Goal: Check status: Check status

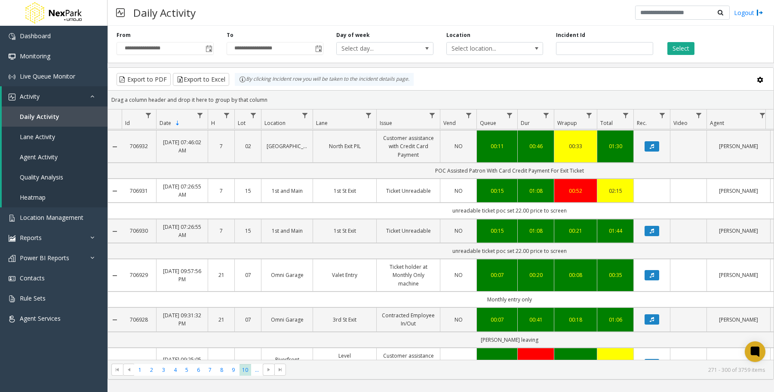
scroll to position [132, 0]
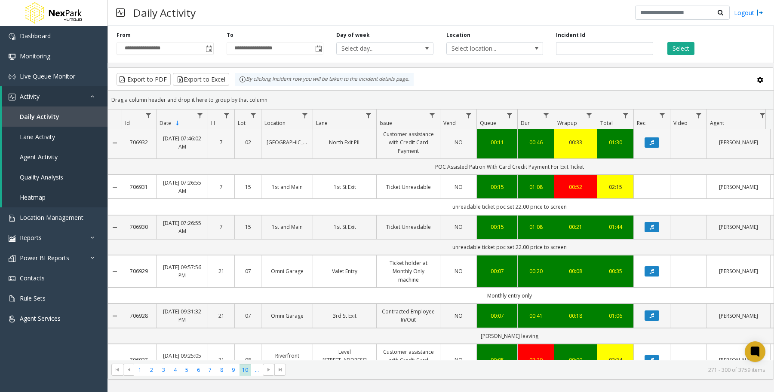
drag, startPoint x: 151, startPoint y: 144, endPoint x: 131, endPoint y: 144, distance: 19.8
click at [131, 144] on td "706932" at bounding box center [139, 142] width 34 height 33
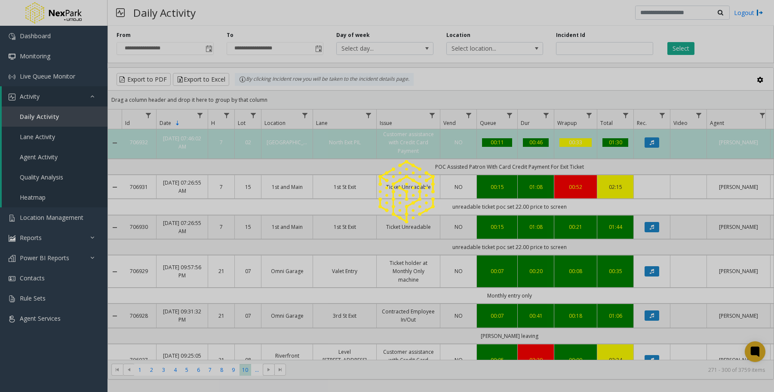
copy link "706932"
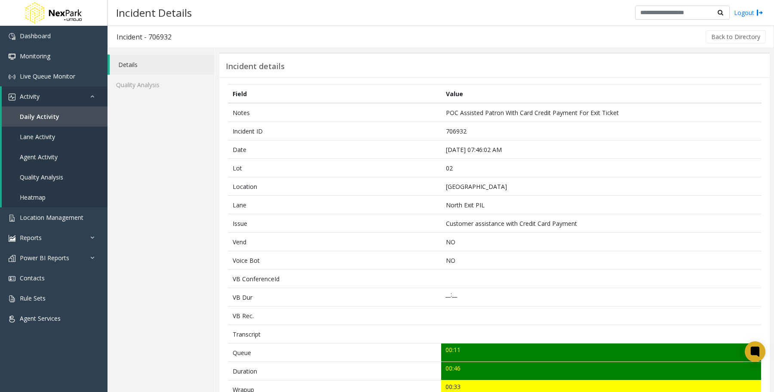
scroll to position [232, 0]
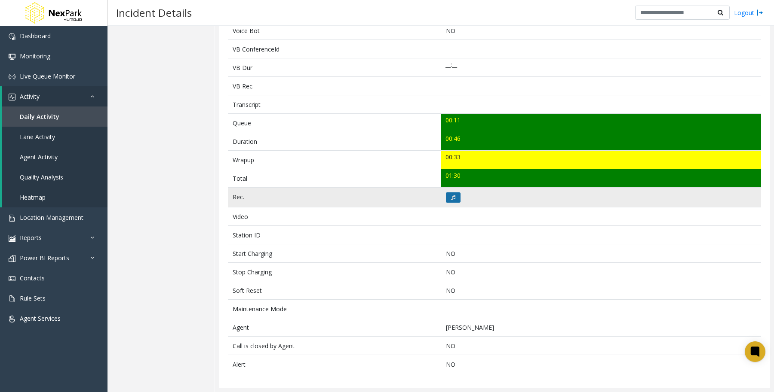
click at [451, 198] on icon at bounding box center [453, 197] width 4 height 5
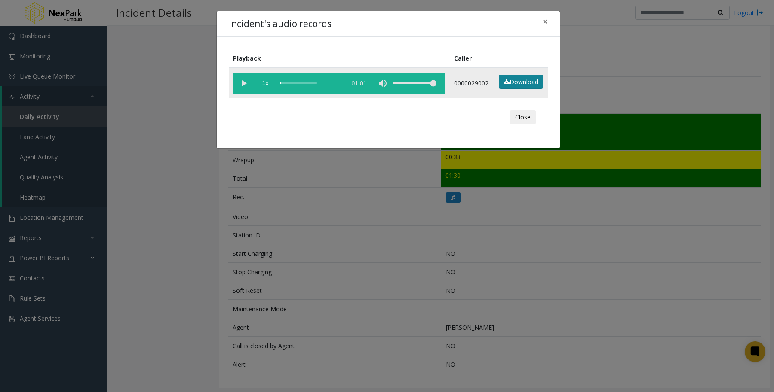
click at [509, 84] on icon at bounding box center [507, 82] width 6 height 6
click at [527, 124] on button "Close" at bounding box center [523, 117] width 26 height 14
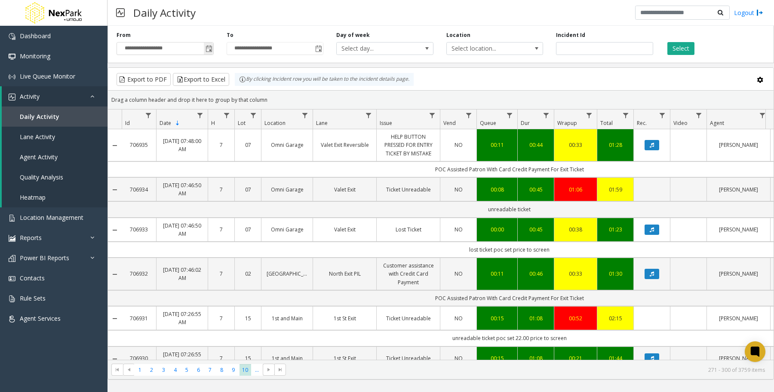
click at [209, 48] on span "Toggle popup" at bounding box center [208, 49] width 7 height 7
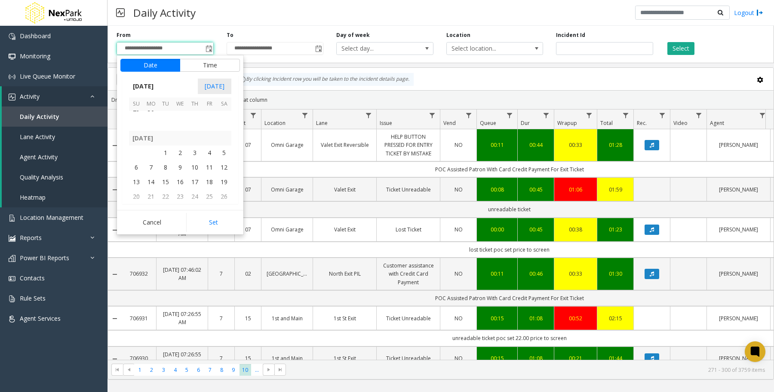
scroll to position [153937, 0]
click at [167, 175] on span "1" at bounding box center [165, 177] width 15 height 15
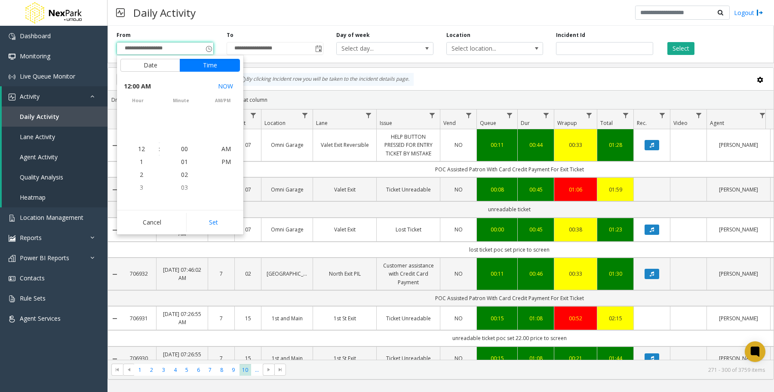
scroll to position [153996, 0]
click at [220, 222] on button "Set" at bounding box center [213, 222] width 54 height 19
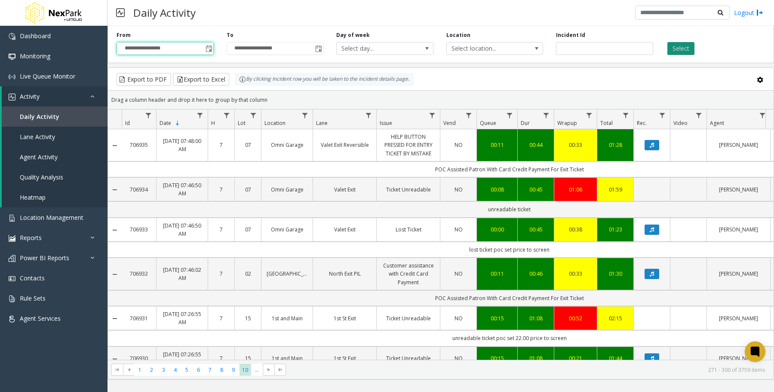
click at [678, 47] on button "Select" at bounding box center [680, 48] width 27 height 13
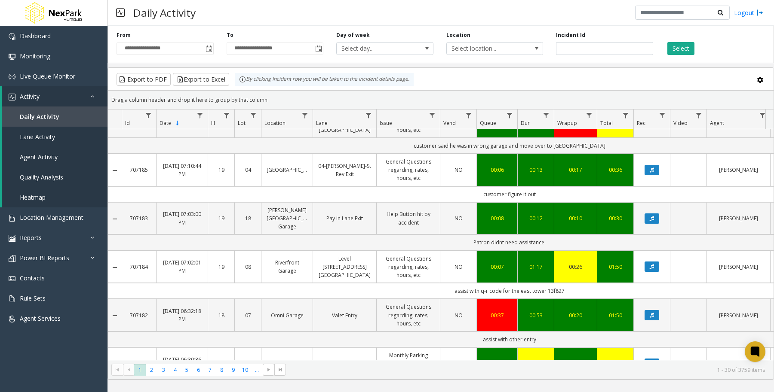
scroll to position [591, 0]
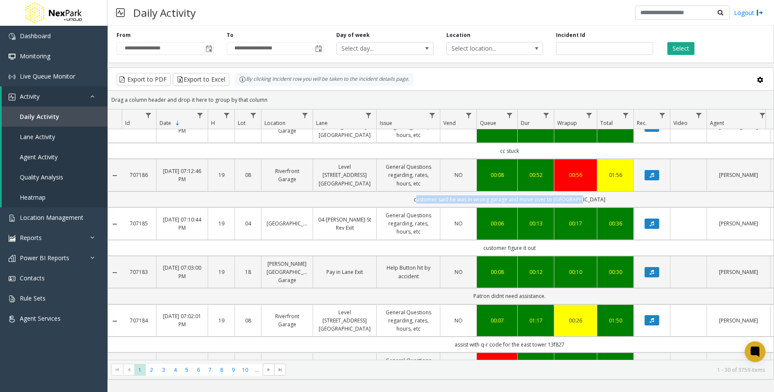
drag, startPoint x: 430, startPoint y: 205, endPoint x: 596, endPoint y: 209, distance: 165.5
click at [596, 208] on td "customer said he was in wrong garage and move over to [GEOGRAPHIC_DATA]" at bounding box center [509, 200] width 775 height 16
click at [602, 208] on td "customer said he was in wrong garage and move over to [GEOGRAPHIC_DATA]" at bounding box center [509, 200] width 775 height 16
drag, startPoint x: 607, startPoint y: 208, endPoint x: 409, endPoint y: 211, distance: 198.6
click at [409, 208] on td "customer said he was in wrong garage and move over to [GEOGRAPHIC_DATA]" at bounding box center [509, 200] width 775 height 16
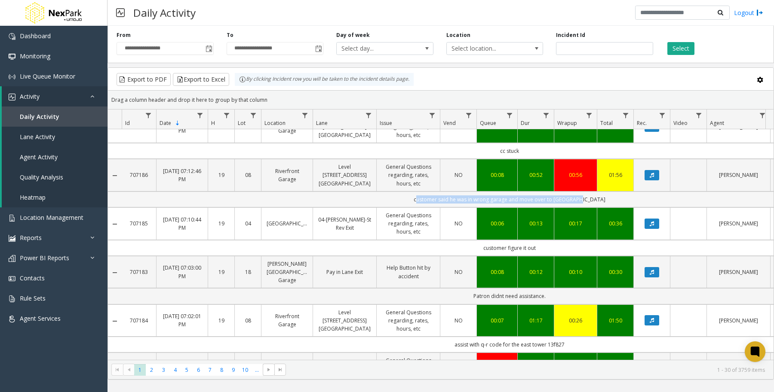
click at [392, 208] on td "customer said he was in wrong garage and move over to [GEOGRAPHIC_DATA]" at bounding box center [509, 200] width 775 height 16
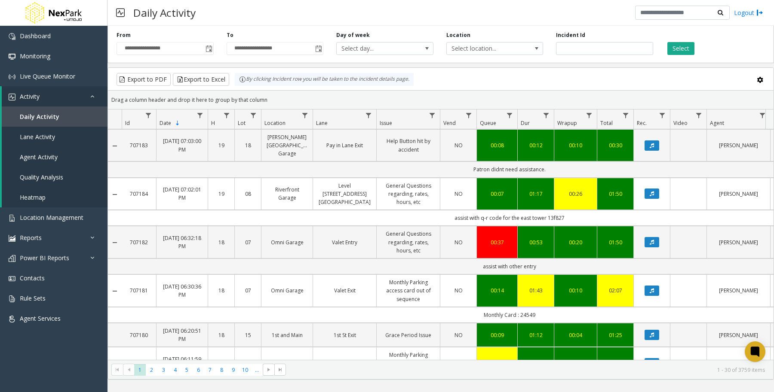
scroll to position [752, 0]
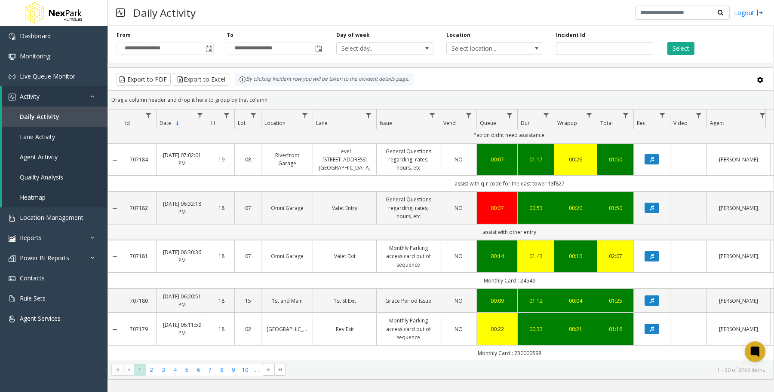
click at [572, 229] on td "assist with other entry" at bounding box center [509, 232] width 775 height 16
copy link "707182"
click at [652, 209] on icon "Data table" at bounding box center [651, 207] width 4 height 5
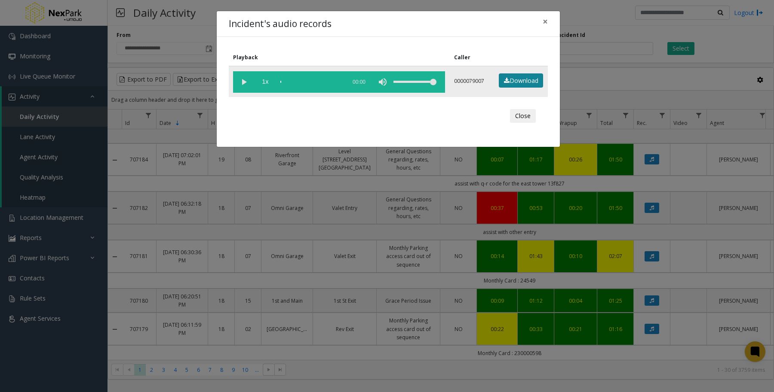
click at [521, 78] on link "Download" at bounding box center [521, 81] width 44 height 15
click at [521, 113] on button "Close" at bounding box center [523, 116] width 26 height 14
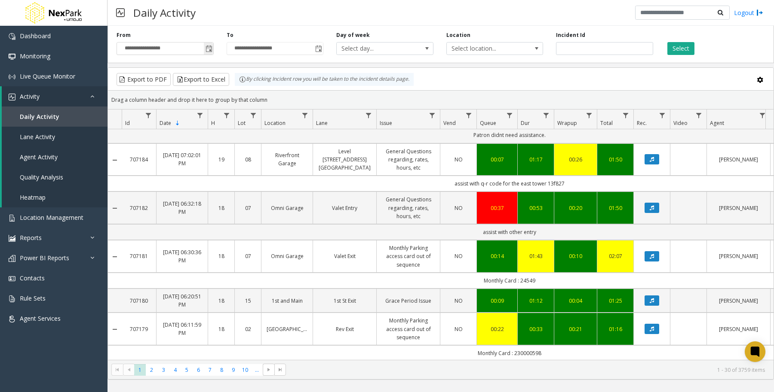
click at [207, 48] on span "Toggle popup" at bounding box center [208, 49] width 7 height 7
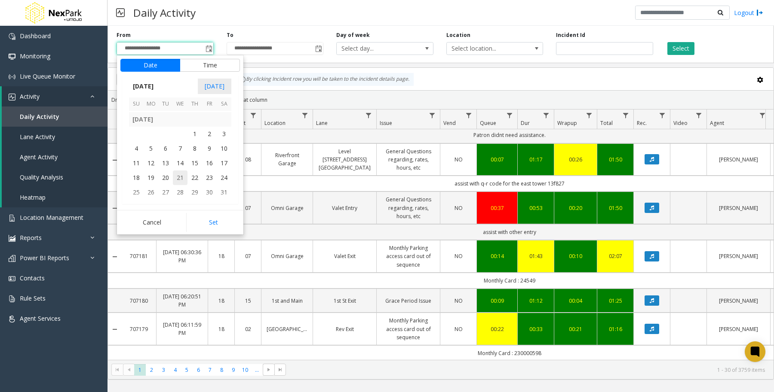
scroll to position [153615, 0]
click at [196, 135] on span "20" at bounding box center [194, 134] width 15 height 15
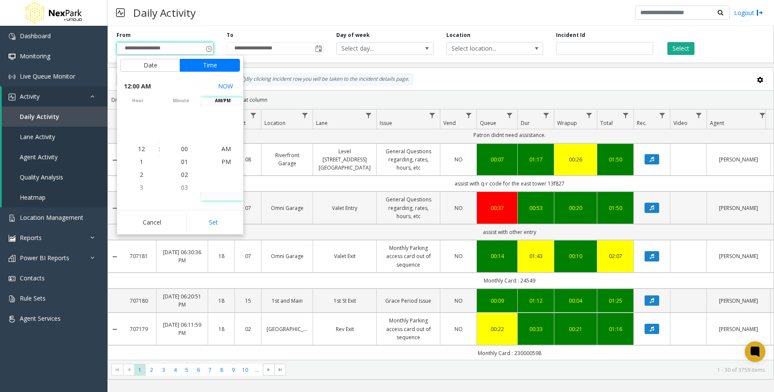
click at [219, 222] on button "Set" at bounding box center [213, 222] width 54 height 19
type input "**********"
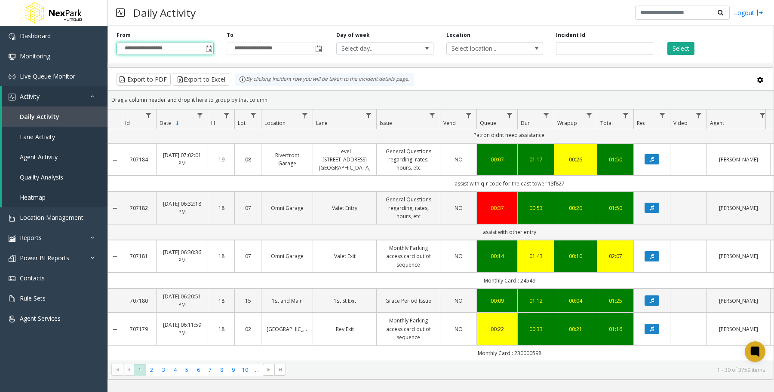
click at [686, 55] on div "**********" at bounding box center [440, 42] width 666 height 41
click at [685, 50] on button "Select" at bounding box center [680, 48] width 27 height 13
click at [279, 367] on span "Go to the last page" at bounding box center [280, 370] width 7 height 7
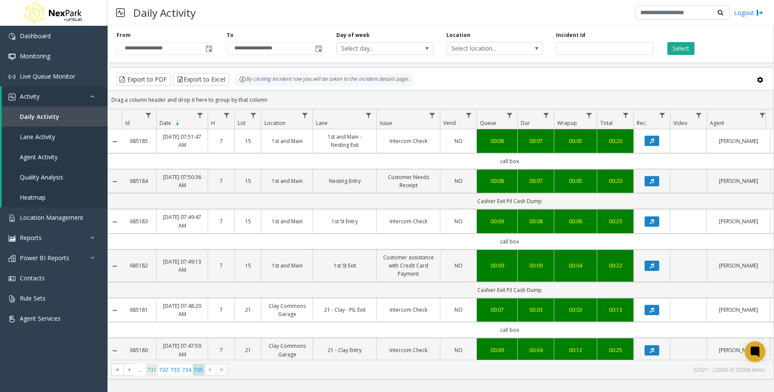
click at [151, 372] on span "731" at bounding box center [152, 371] width 12 height 12
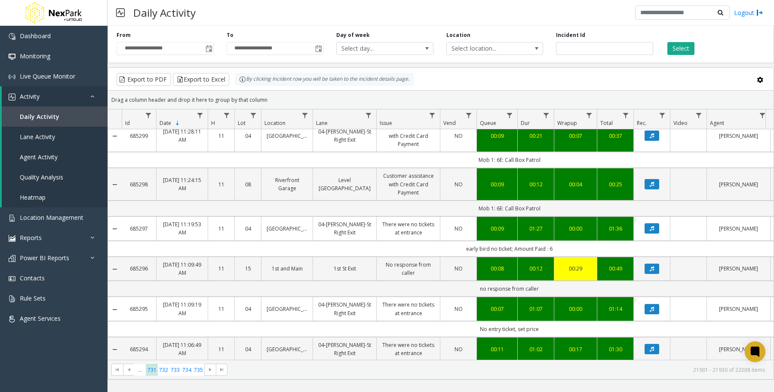
scroll to position [269, 0]
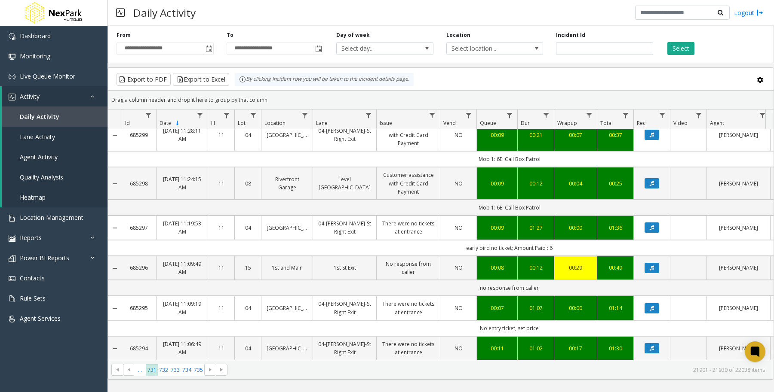
drag, startPoint x: 463, startPoint y: 244, endPoint x: 556, endPoint y: 242, distance: 93.3
click at [556, 242] on td "early bird no ticket; Amount Paid : 6" at bounding box center [509, 248] width 775 height 16
click at [555, 244] on td "early bird no ticket; Amount Paid : 6" at bounding box center [509, 248] width 775 height 16
copy link "685297"
click at [145, 224] on link "685297" at bounding box center [139, 228] width 24 height 8
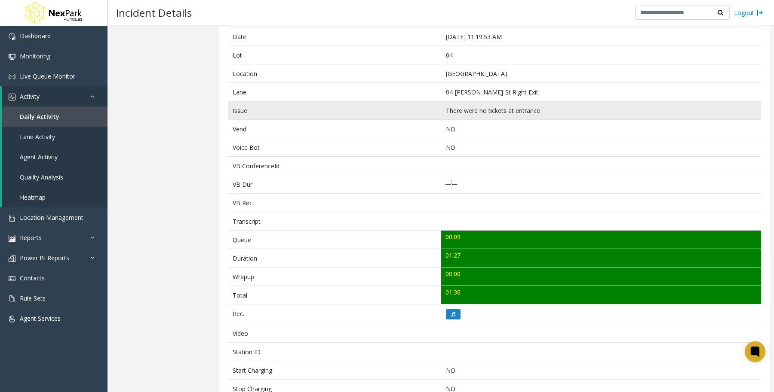
scroll to position [215, 0]
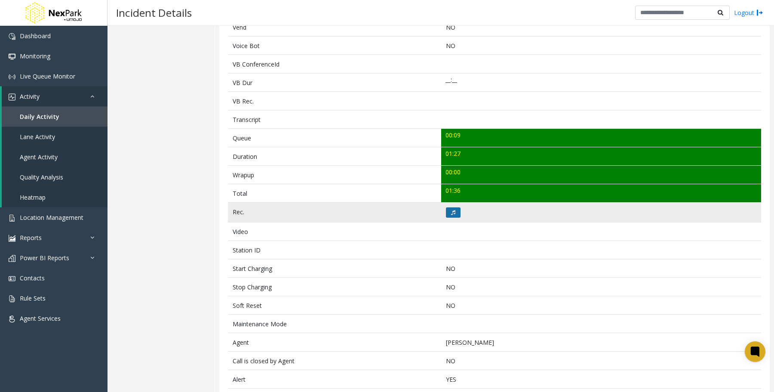
click at [451, 214] on icon at bounding box center [453, 212] width 4 height 5
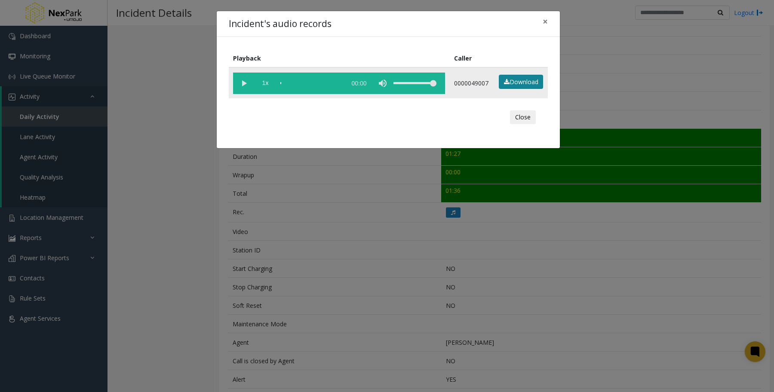
click at [518, 85] on link "Download" at bounding box center [521, 82] width 44 height 15
click at [518, 124] on button "Close" at bounding box center [523, 117] width 26 height 14
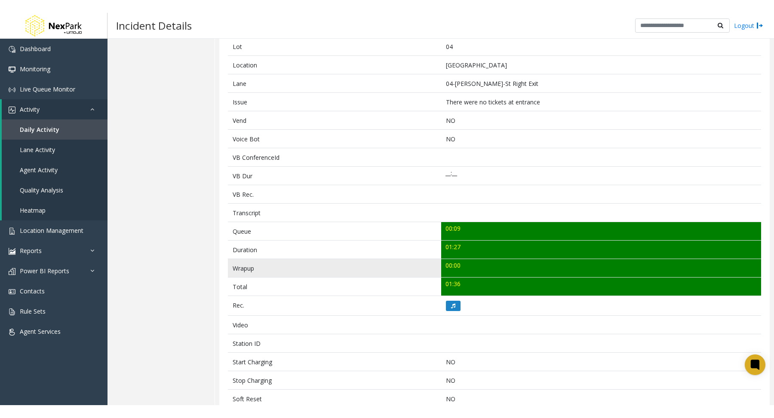
scroll to position [0, 0]
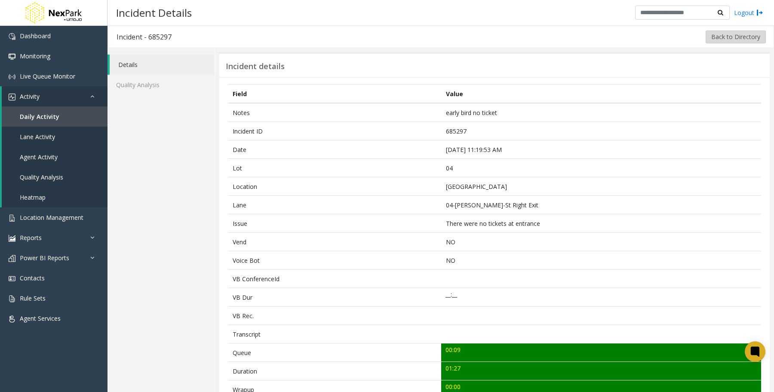
click at [732, 36] on button "Back to Directory" at bounding box center [735, 37] width 60 height 13
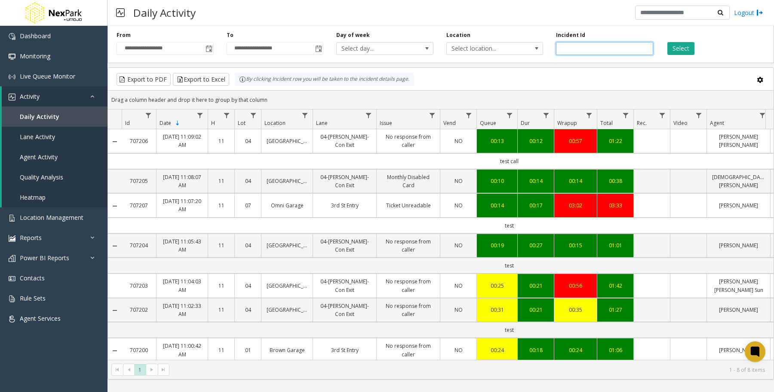
drag, startPoint x: 605, startPoint y: 44, endPoint x: 609, endPoint y: 47, distance: 5.2
click at [604, 43] on input "number" at bounding box center [604, 48] width 97 height 13
paste input "******"
click at [686, 48] on button "Select" at bounding box center [680, 48] width 27 height 13
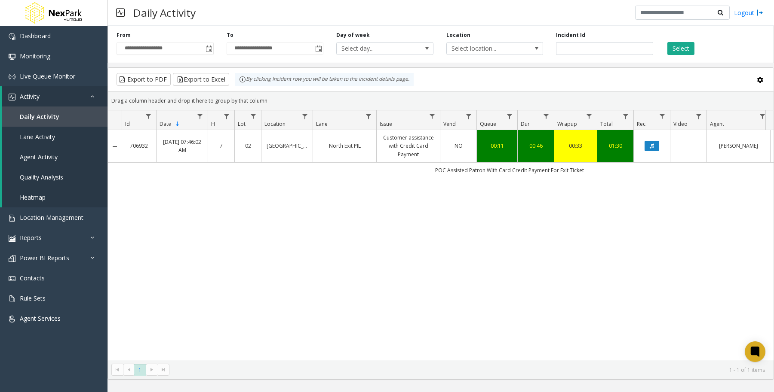
click at [585, 252] on div "706932 [DATE] 07:46:02 AM [GEOGRAPHIC_DATA] PIL Customer assistance with Credit…" at bounding box center [440, 245] width 665 height 230
click at [663, 9] on input "text" at bounding box center [682, 13] width 95 height 15
drag, startPoint x: 608, startPoint y: 40, endPoint x: 605, endPoint y: 44, distance: 5.8
click at [607, 40] on div "Incident Id ******" at bounding box center [604, 43] width 110 height 24
click at [603, 44] on input "******" at bounding box center [604, 48] width 97 height 13
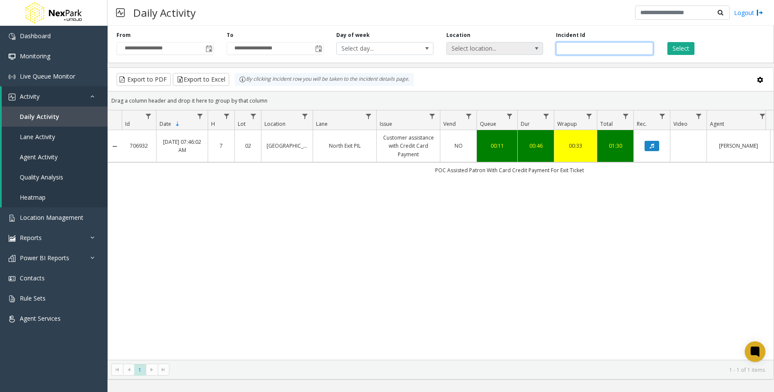
drag, startPoint x: 607, startPoint y: 46, endPoint x: 521, endPoint y: 47, distance: 85.5
click at [521, 47] on div "**********" at bounding box center [440, 42] width 666 height 41
paste input "number"
click at [689, 47] on button "Select" at bounding box center [680, 48] width 27 height 13
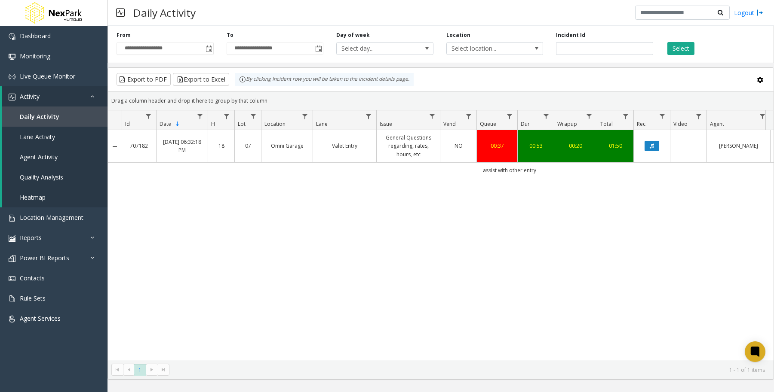
click at [346, 241] on div "707182 [DATE] 06:32:18 PM 18 07 Omni Garage Valet Entry General Questions regar…" at bounding box center [440, 245] width 665 height 230
click at [616, 47] on input "******" at bounding box center [604, 48] width 97 height 13
drag, startPoint x: 625, startPoint y: 50, endPoint x: 493, endPoint y: 49, distance: 131.5
click at [493, 49] on div "**********" at bounding box center [440, 42] width 666 height 41
paste input "number"
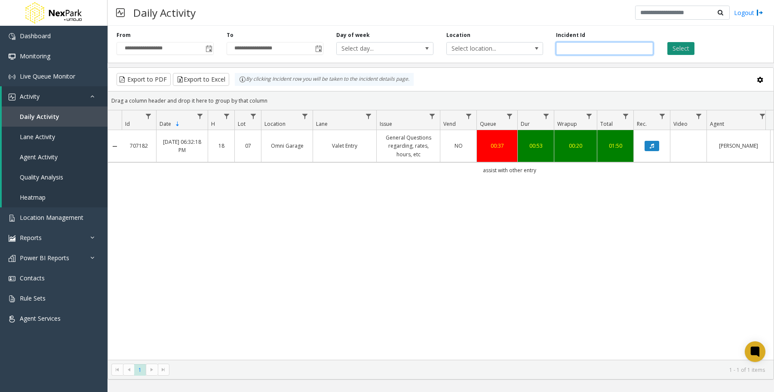
type input "******"
click at [683, 46] on button "Select" at bounding box center [680, 48] width 27 height 13
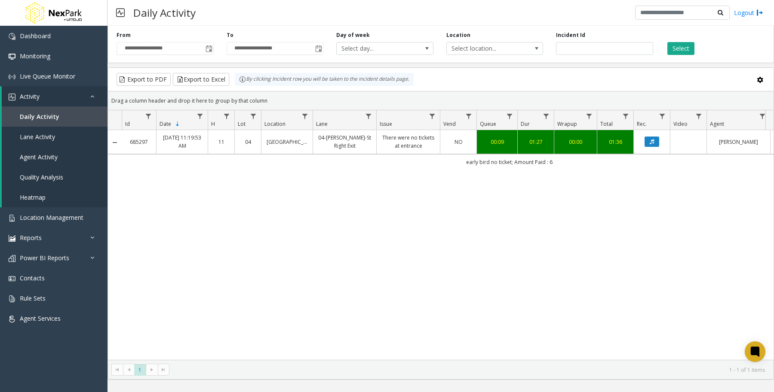
click at [512, 239] on div "685297 [DATE] 11:19:53 AM 11 04 [GEOGRAPHIC_DATA] 04-[PERSON_NAME]-St Right Exi…" at bounding box center [440, 245] width 665 height 230
